Goal: Task Accomplishment & Management: Manage account settings

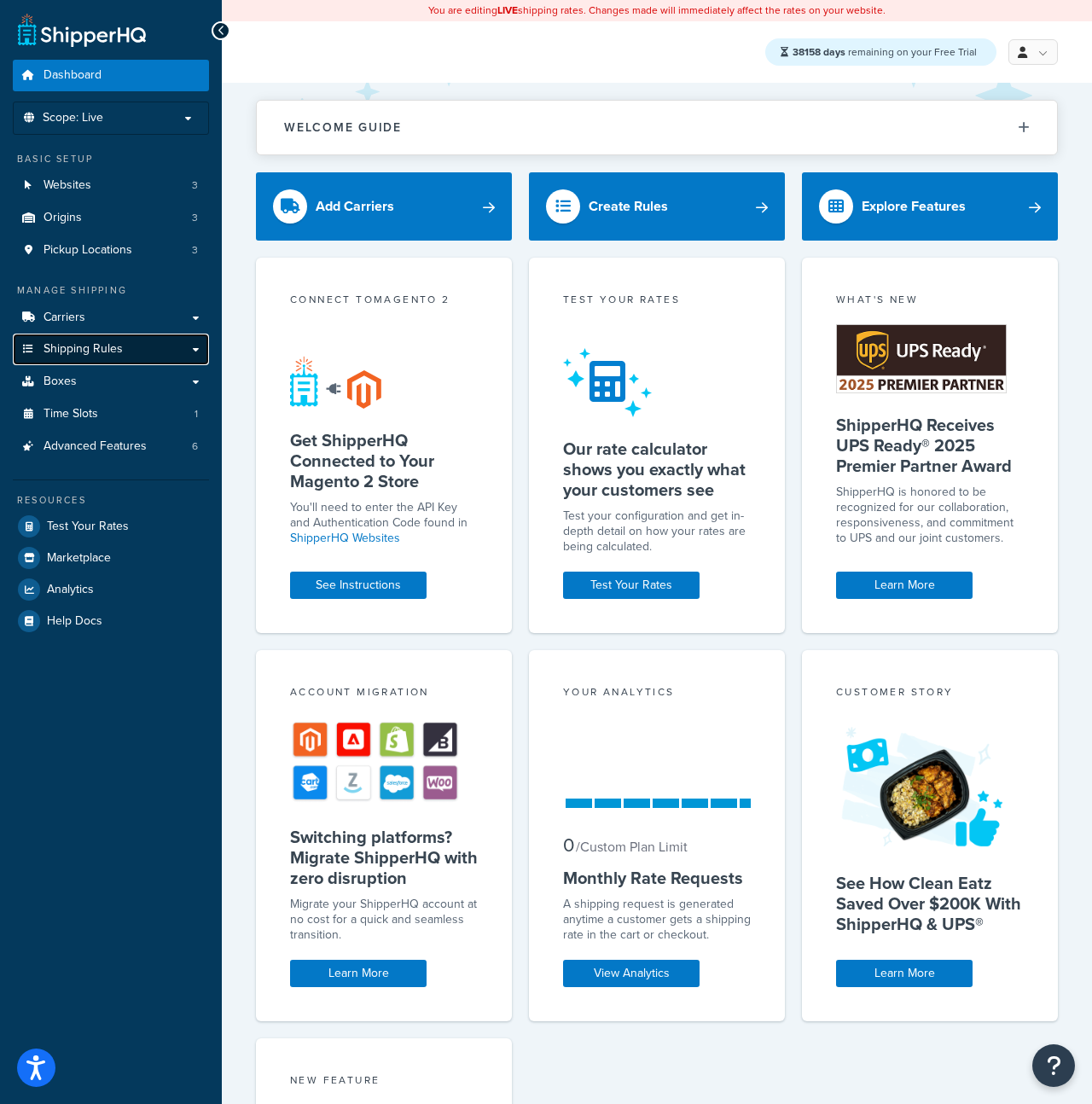
click at [116, 345] on span "Shipping Rules" at bounding box center [82, 349] width 79 height 15
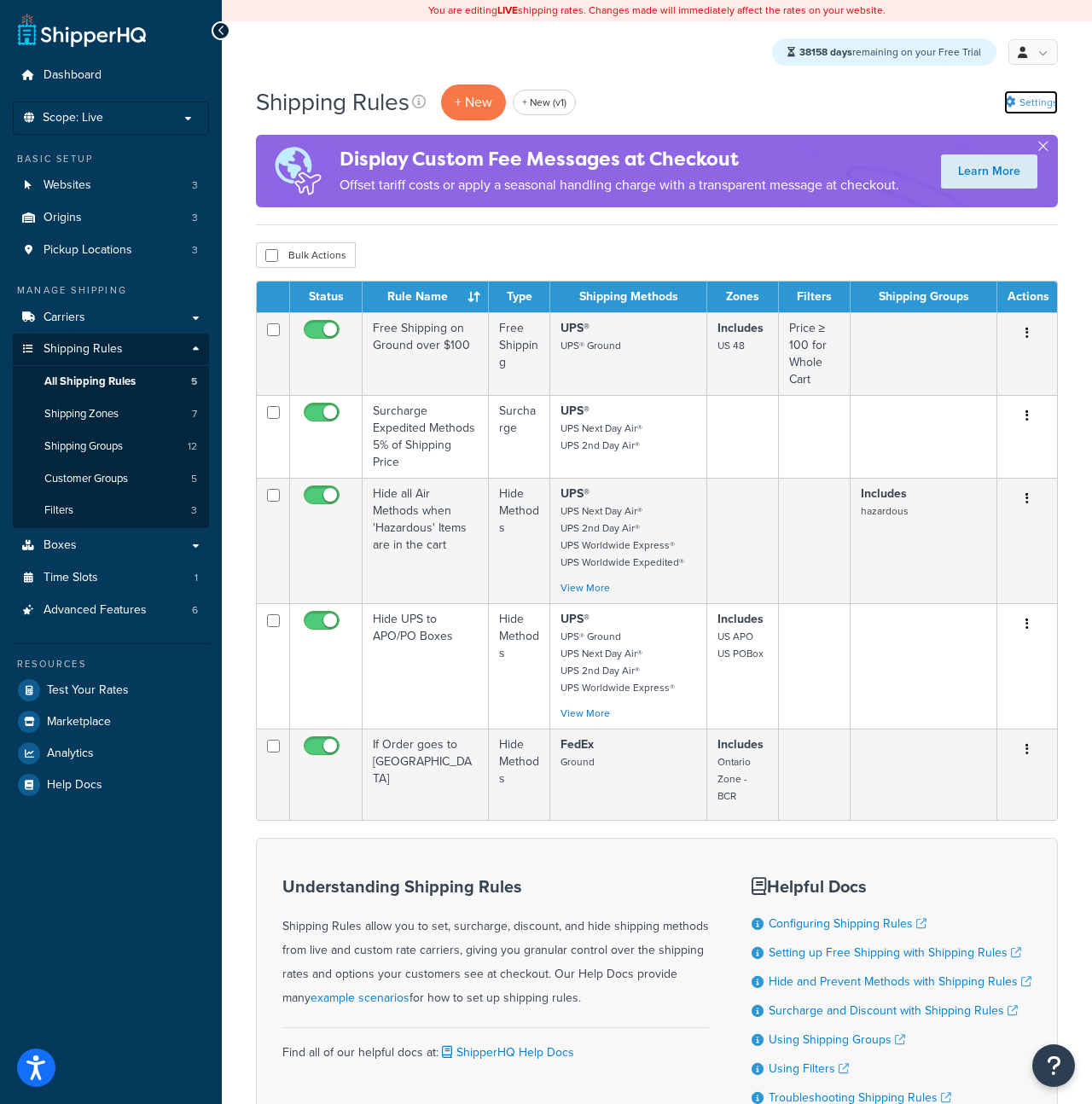
click at [1041, 93] on link "Settings" at bounding box center [1030, 102] width 54 height 24
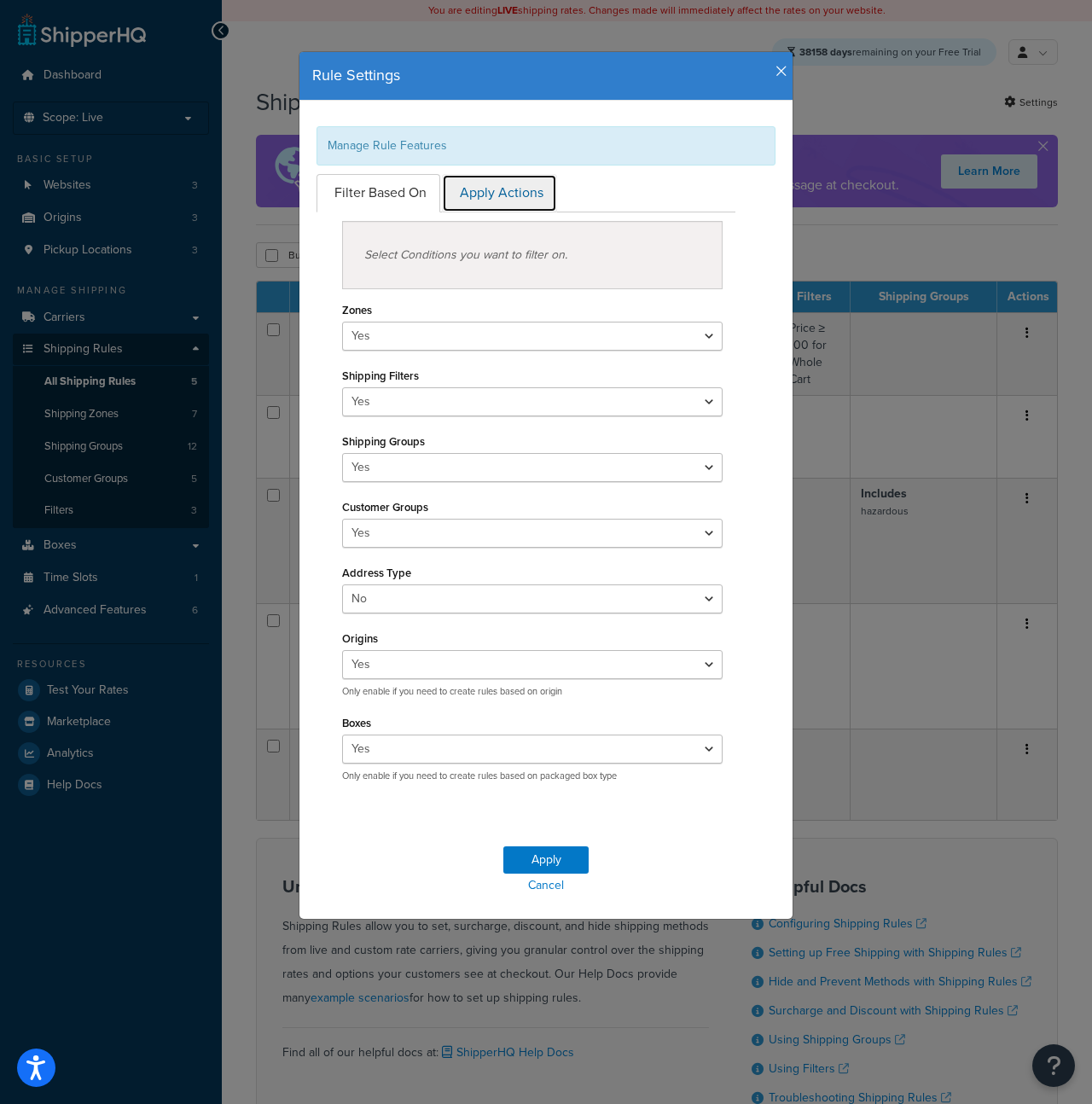
click at [486, 200] on link "Apply Actions" at bounding box center [499, 193] width 116 height 38
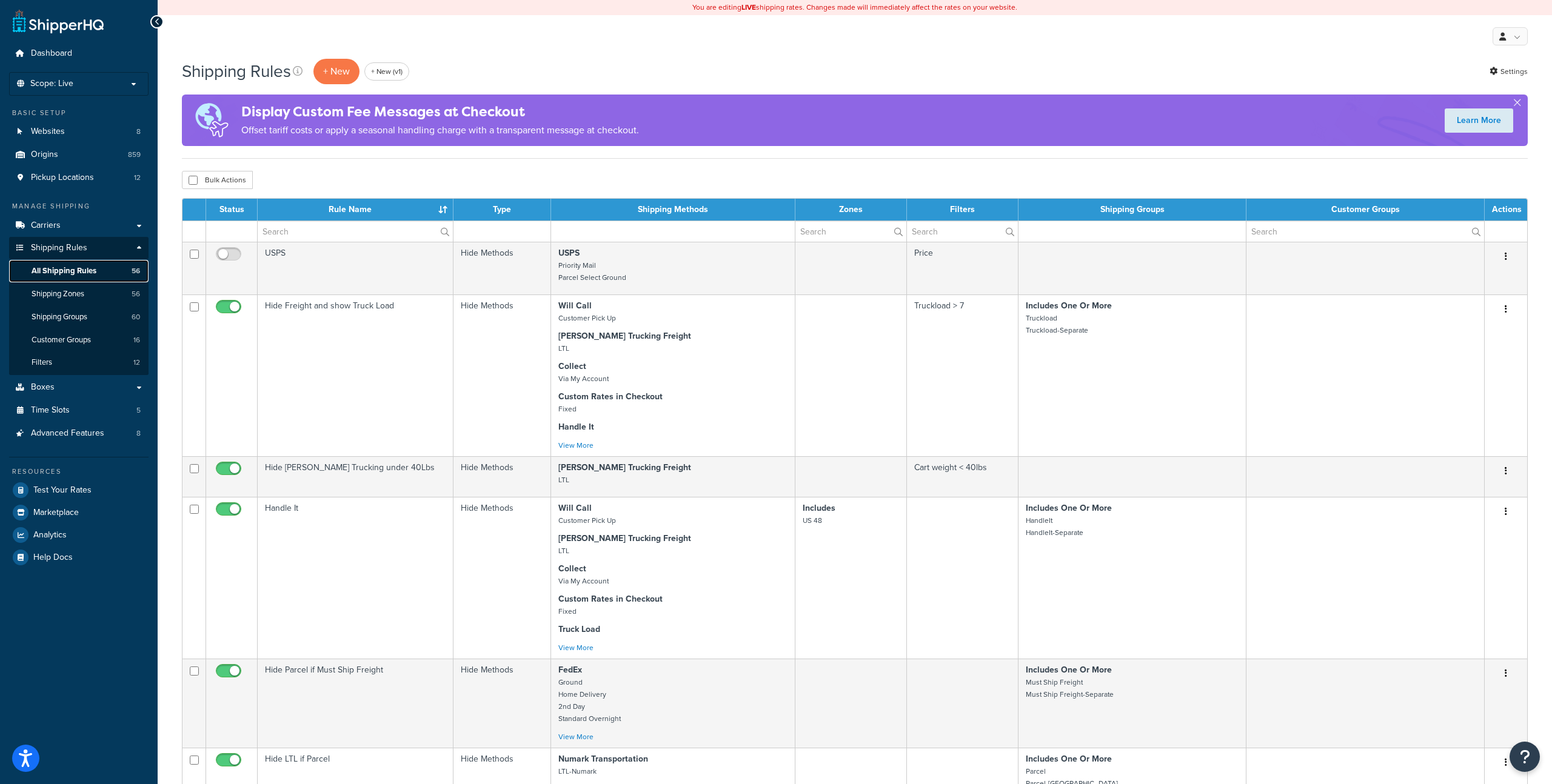
click at [54, 270] on span "All Shipping Rules" at bounding box center [63, 271] width 65 height 10
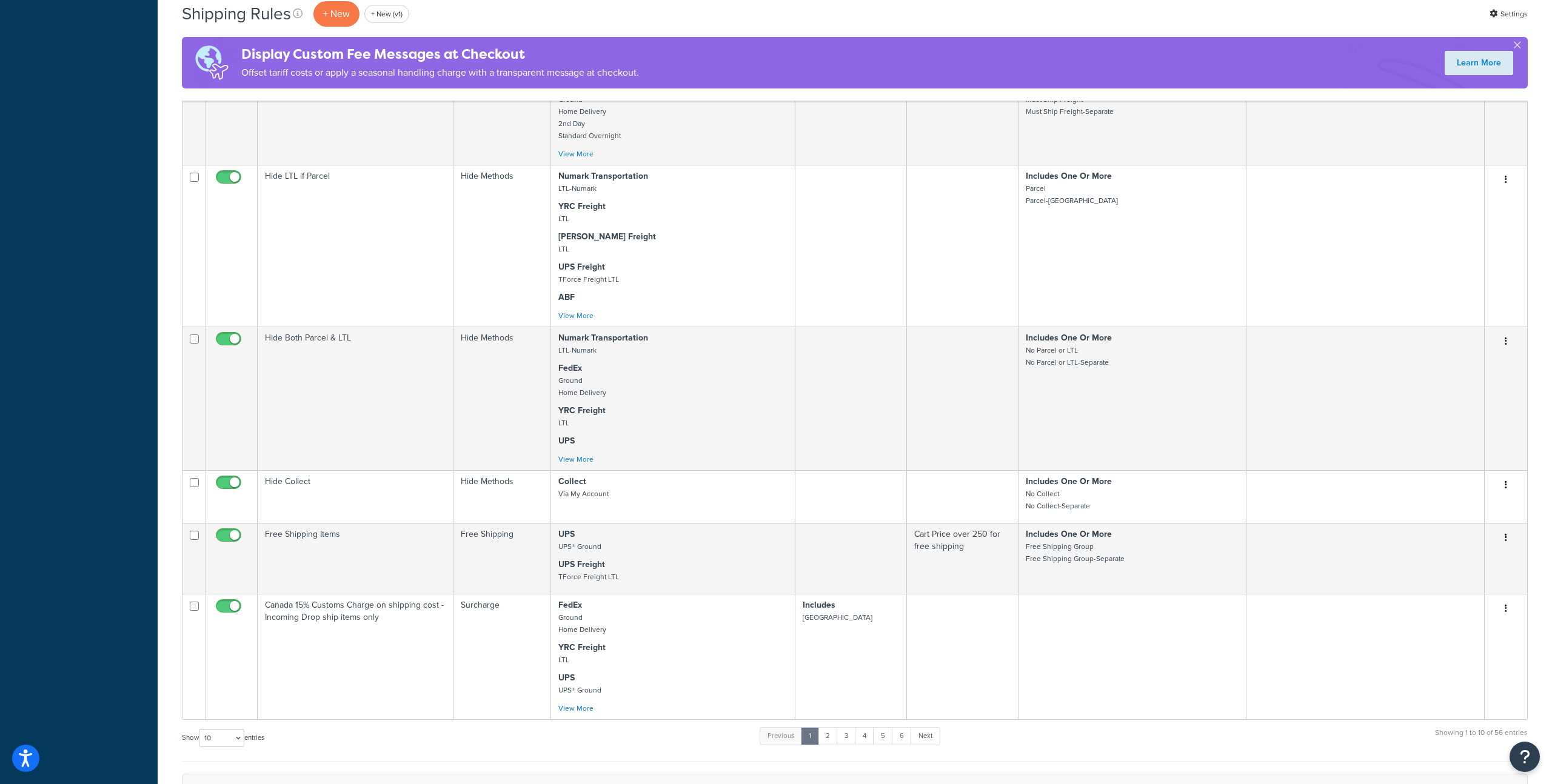
scroll to position [735, 0]
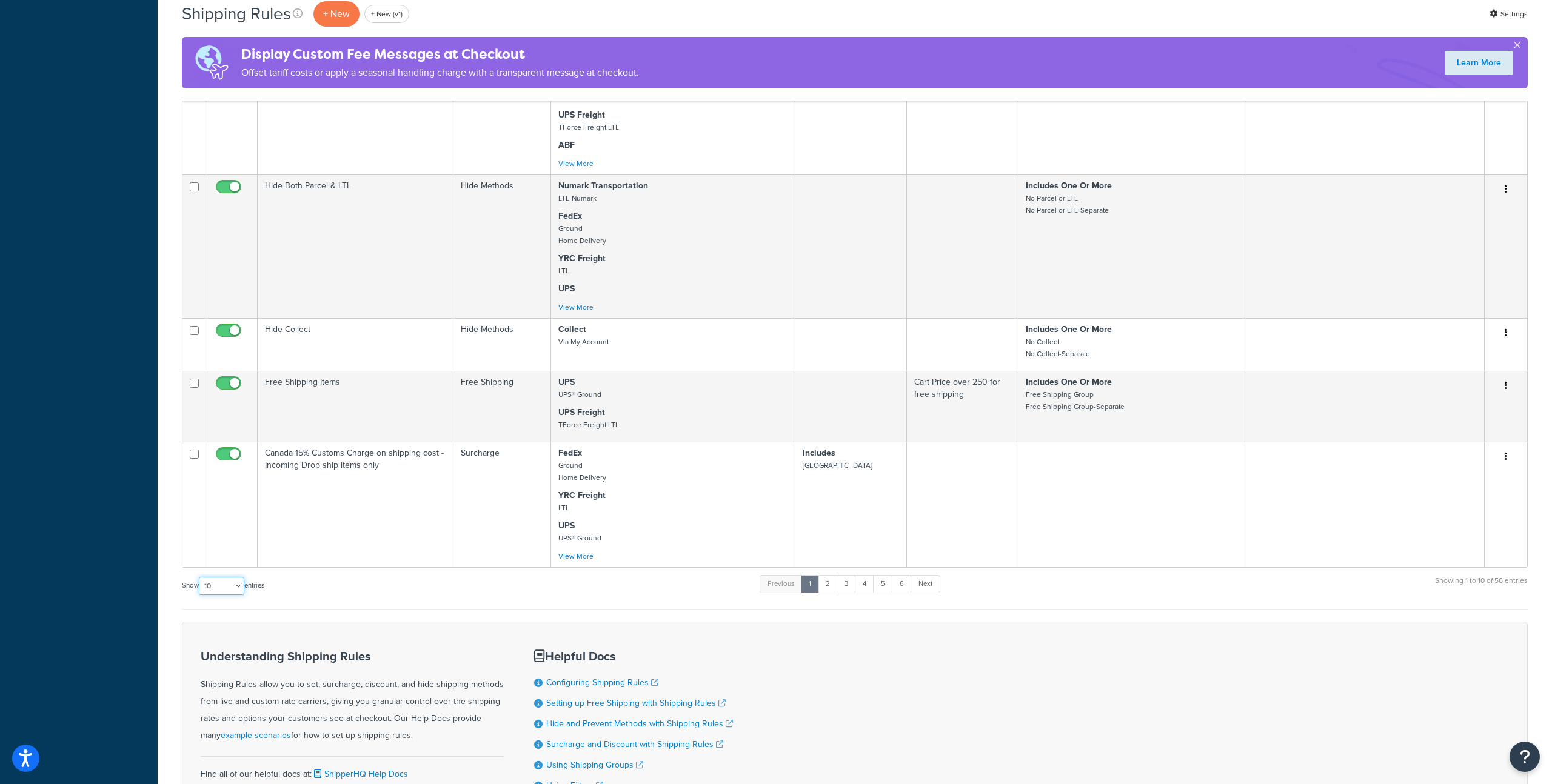
click at [225, 595] on select "10 15 25 50 100 1000" at bounding box center [221, 586] width 45 height 18
select select "100"
click at [200, 595] on select "10 15 25 50 100 1000" at bounding box center [221, 586] width 45 height 18
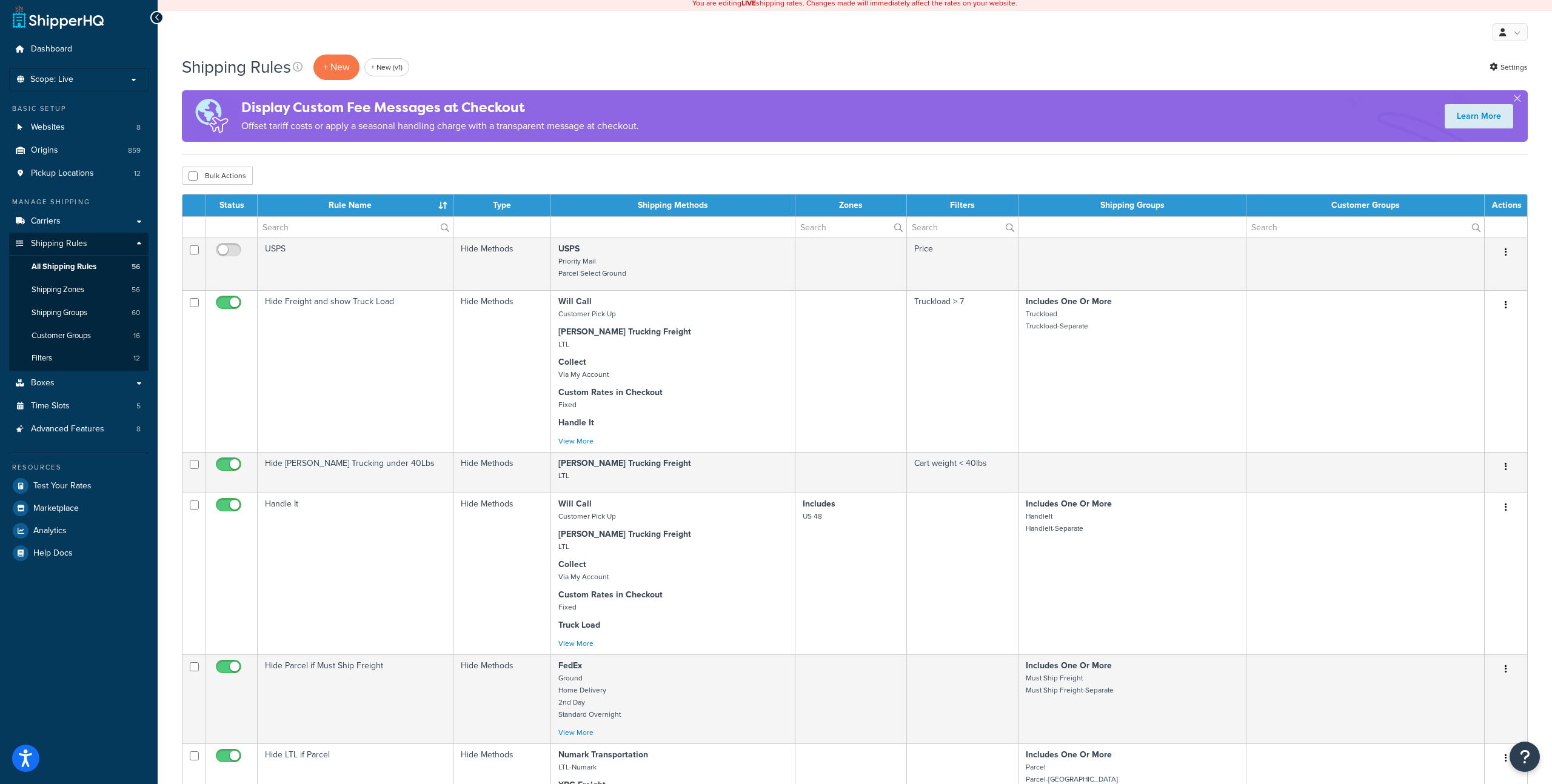
scroll to position [0, 0]
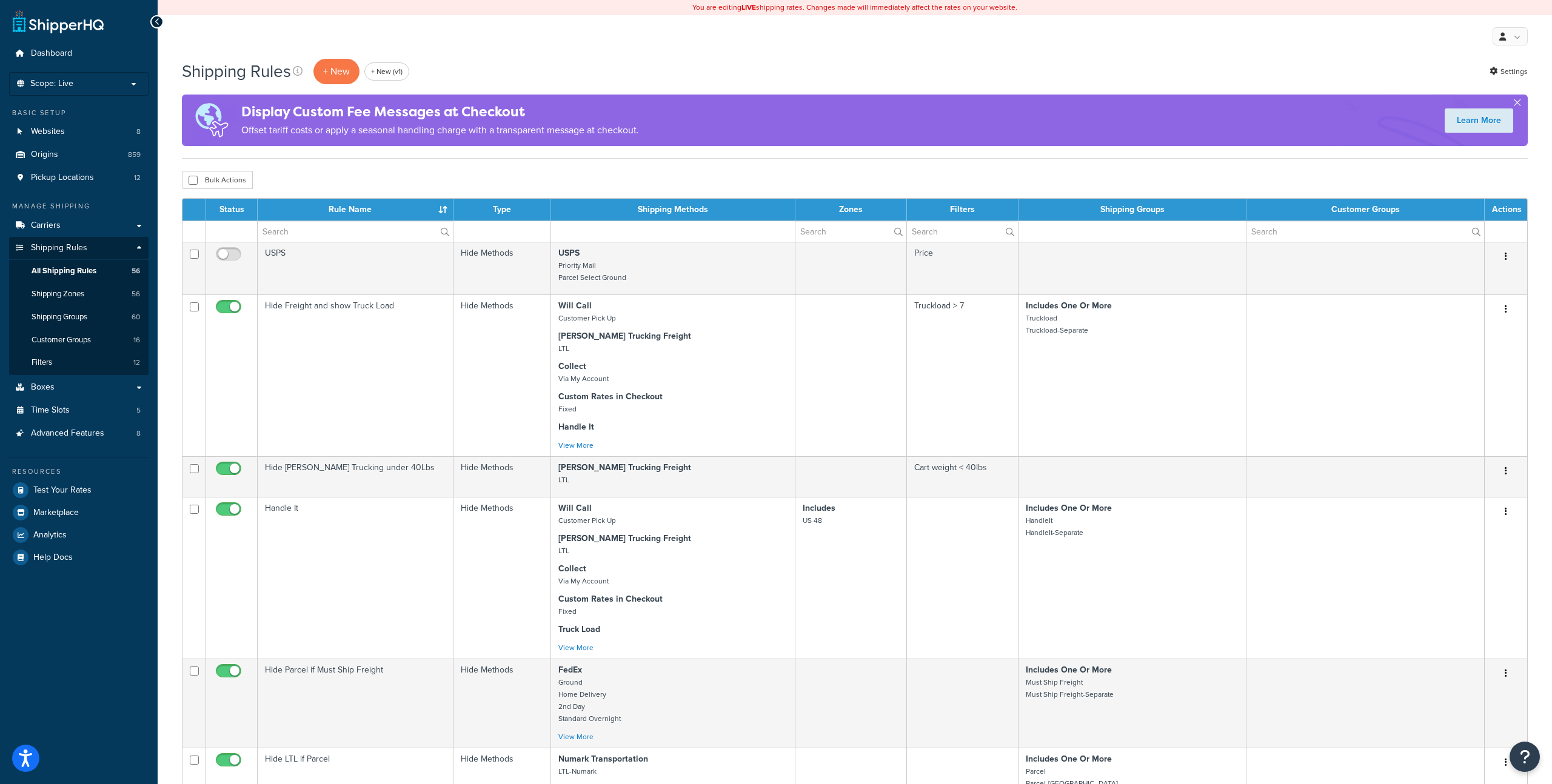
click at [487, 232] on td at bounding box center [501, 231] width 97 height 21
click at [484, 206] on th "Type" at bounding box center [501, 209] width 97 height 22
click at [333, 233] on input "text" at bounding box center [355, 232] width 195 height 21
type input "surcharge"
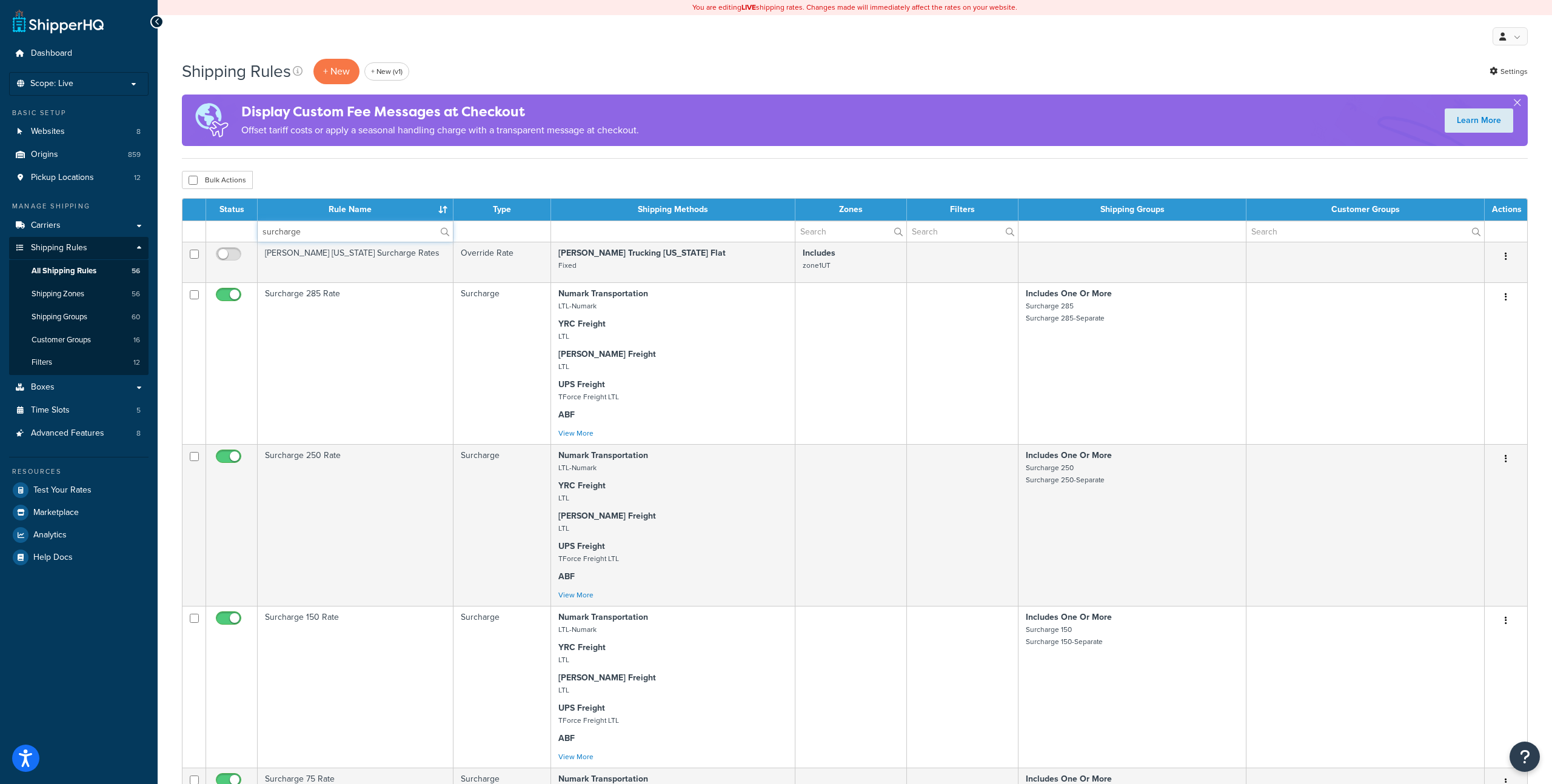
click at [290, 238] on input "surcharge" at bounding box center [355, 232] width 195 height 21
click at [333, 172] on div "Bulk Actions Duplicate Delete" at bounding box center [854, 180] width 1345 height 18
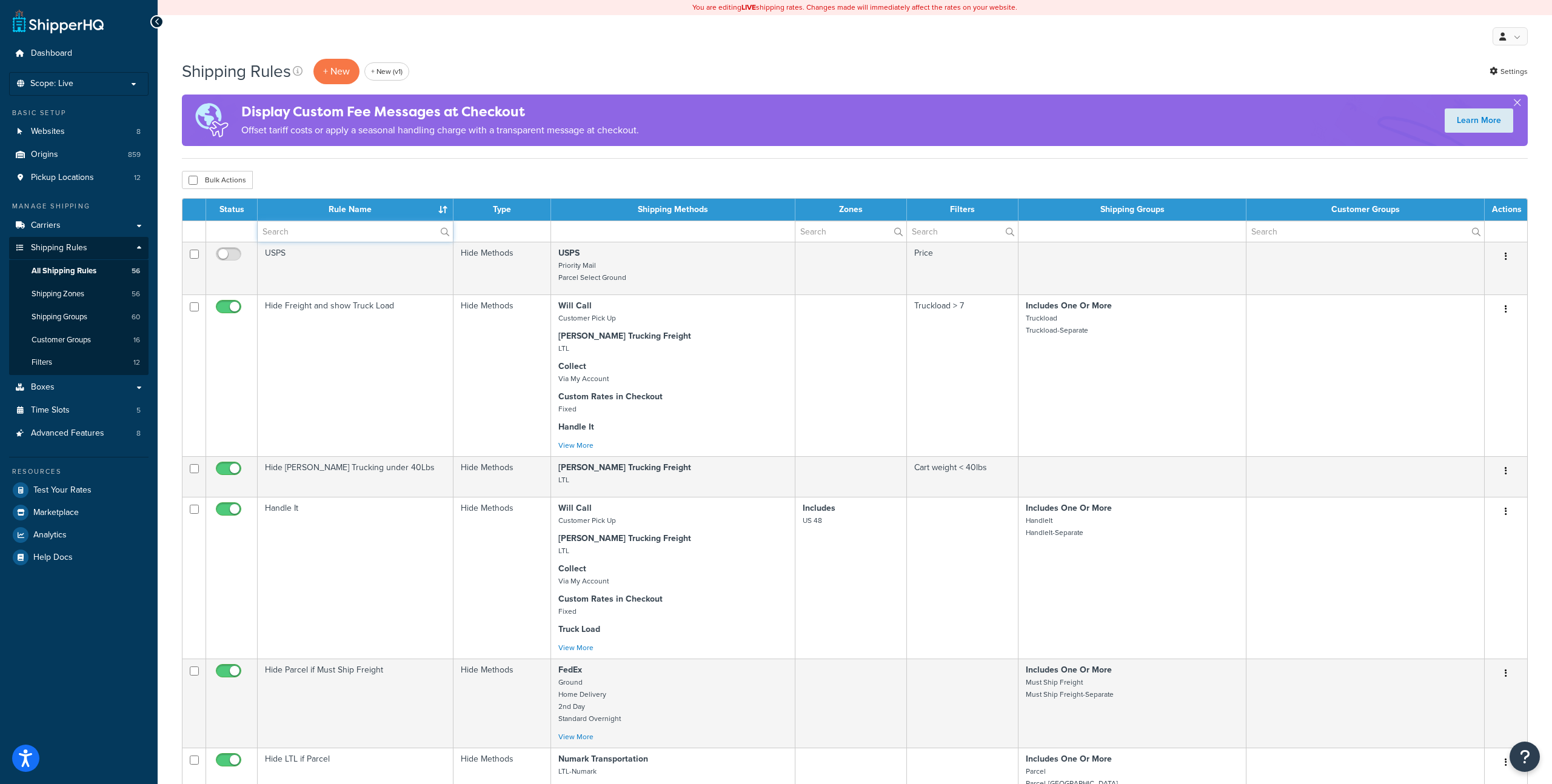
click at [311, 237] on input "text" at bounding box center [355, 232] width 195 height 21
type input "weight 2"
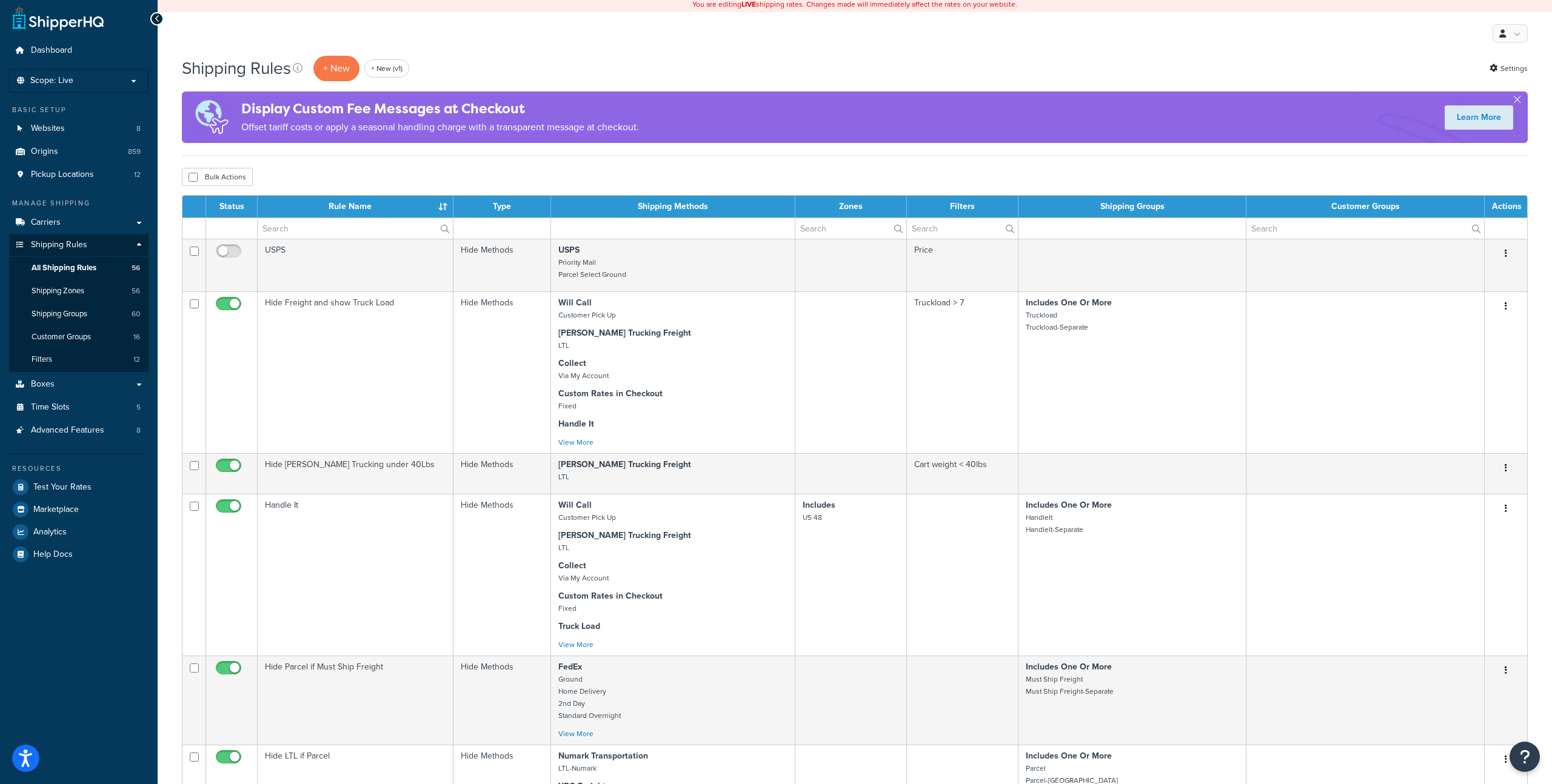
click at [1139, 232] on td at bounding box center [1132, 228] width 228 height 21
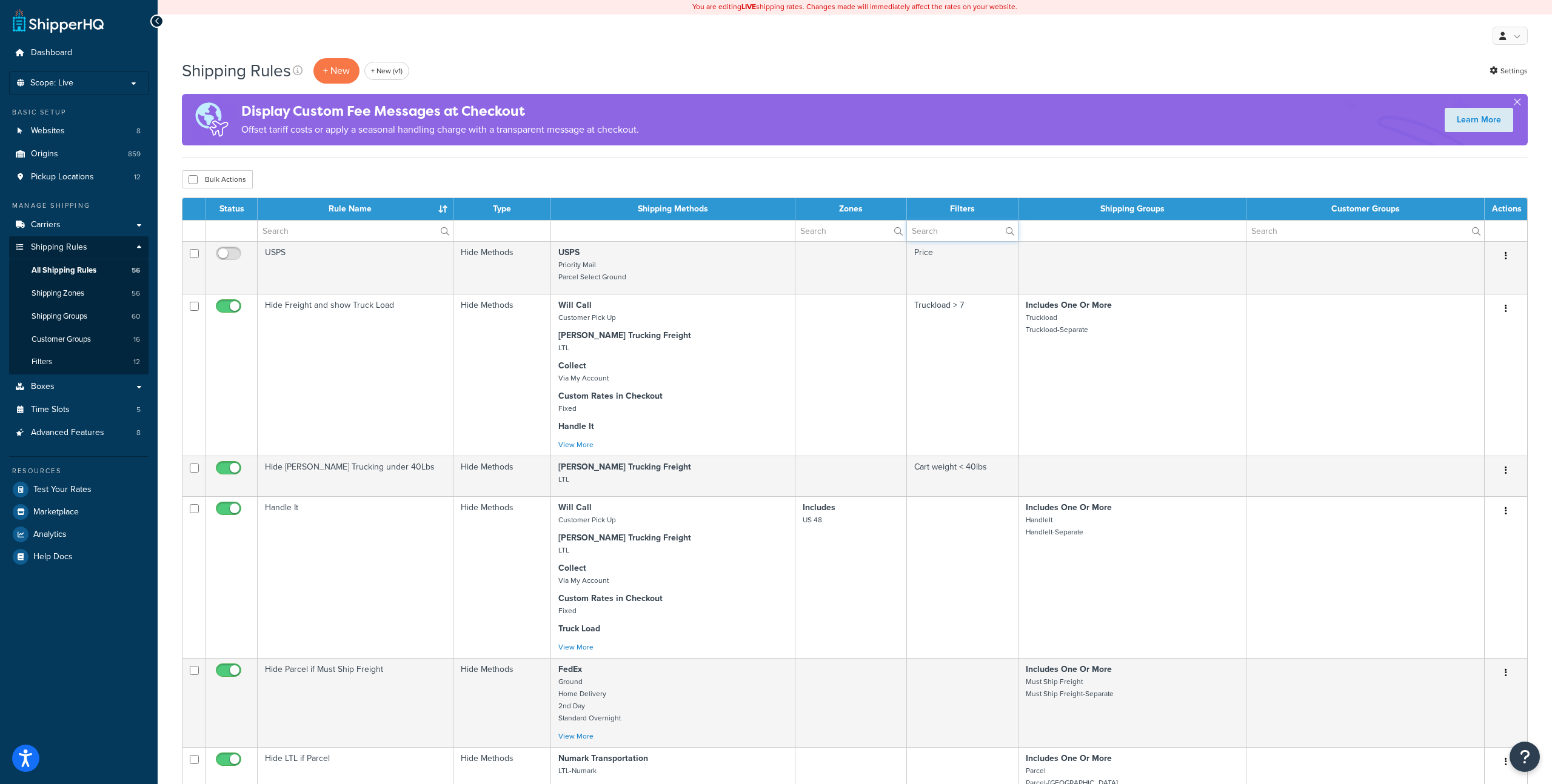
click at [979, 231] on input "text" at bounding box center [963, 231] width 111 height 21
click at [1520, 96] on div "Display Custom Fee Messages at Checkout Offset tariff costs or apply a seasonal…" at bounding box center [854, 120] width 1345 height 51
click at [1515, 103] on button "button" at bounding box center [1517, 104] width 3 height 3
